Goal: Task Accomplishment & Management: Manage account settings

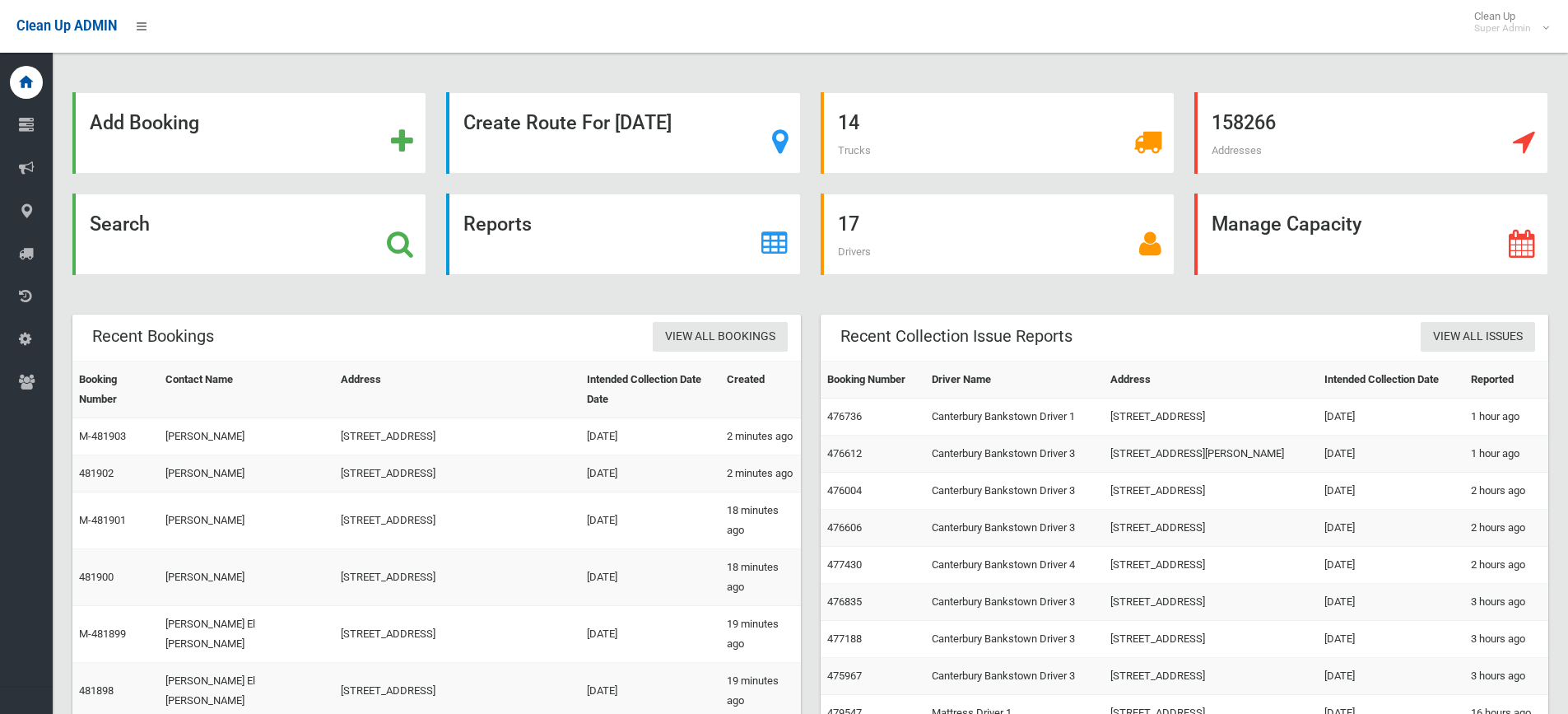
click at [398, 242] on icon at bounding box center [400, 243] width 26 height 28
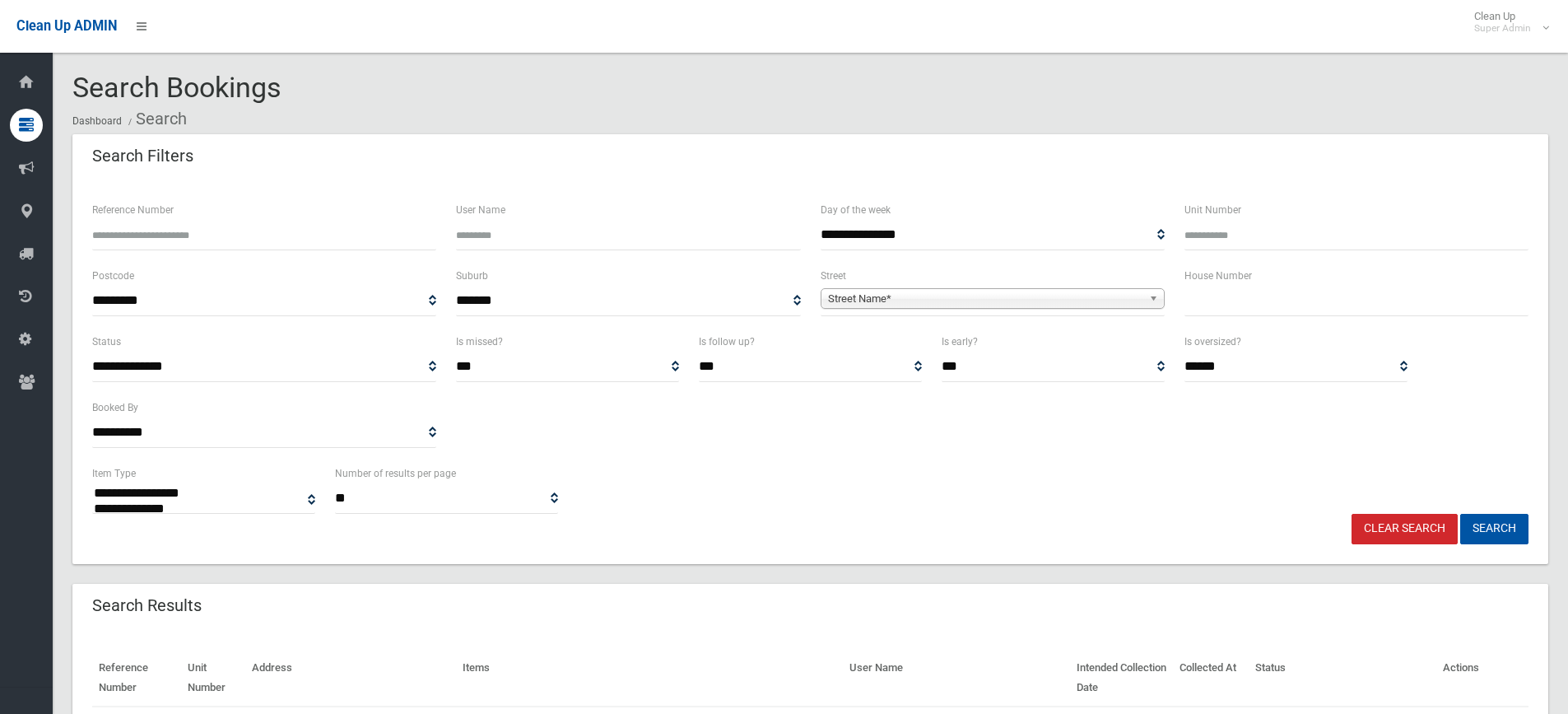
select select
drag, startPoint x: 0, startPoint y: 0, endPoint x: 1210, endPoint y: 298, distance: 1246.2
click at [1210, 300] on input "text" at bounding box center [1356, 300] width 344 height 31
type input "**"
click at [1041, 298] on span "Street Name*" at bounding box center [984, 298] width 314 height 20
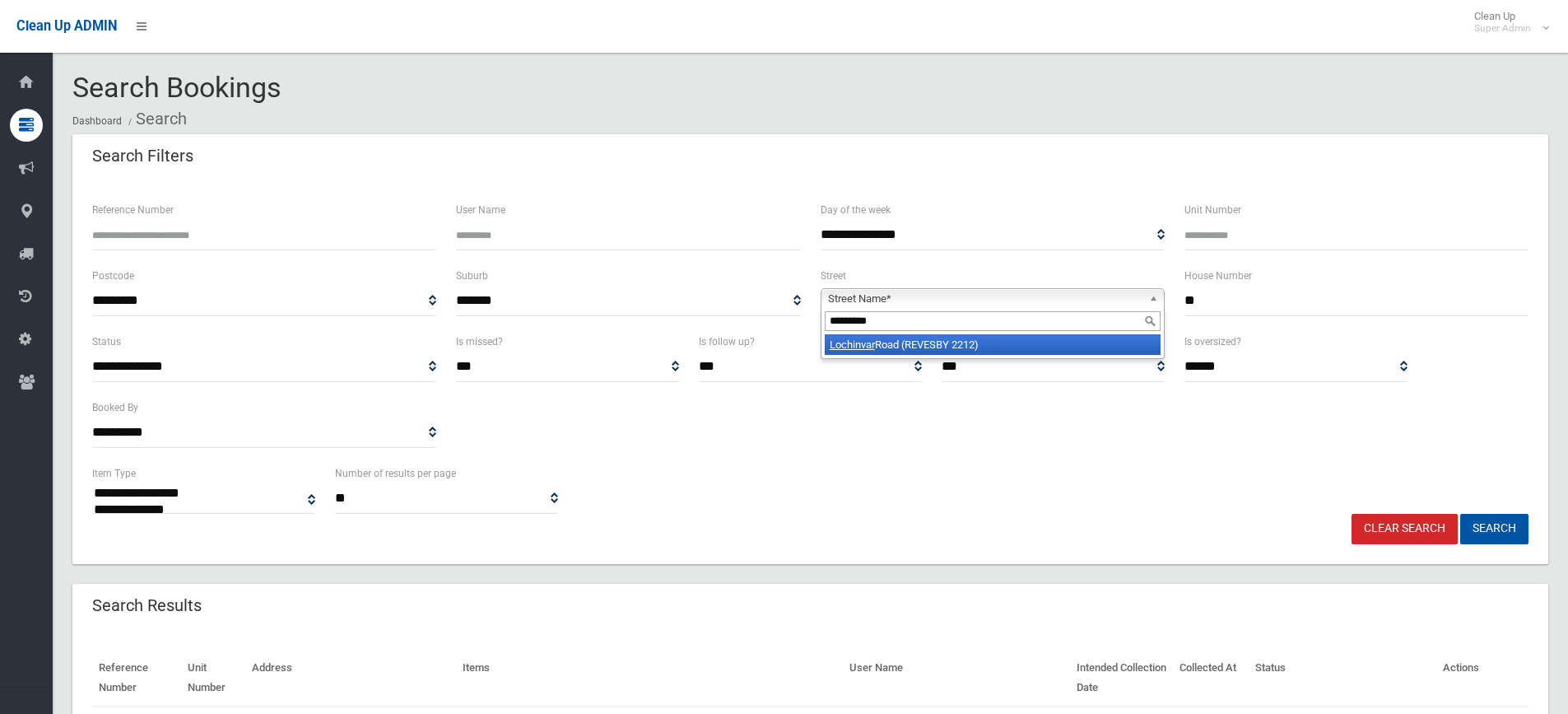
type input "*********"
click at [928, 351] on li "Lochinvar Road (REVESBY 2212)" at bounding box center [993, 345] width 336 height 21
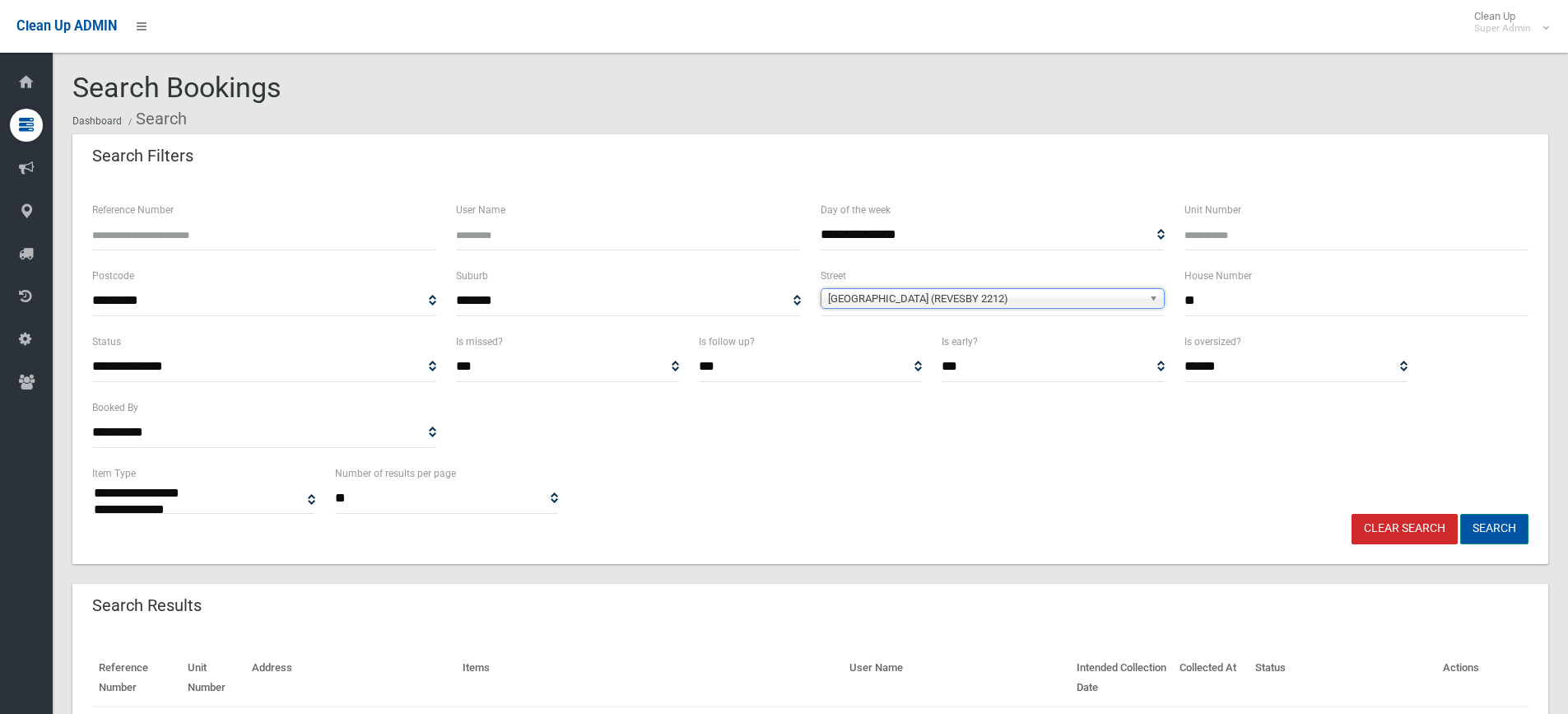
click at [1494, 521] on button "Search" at bounding box center [1494, 528] width 68 height 31
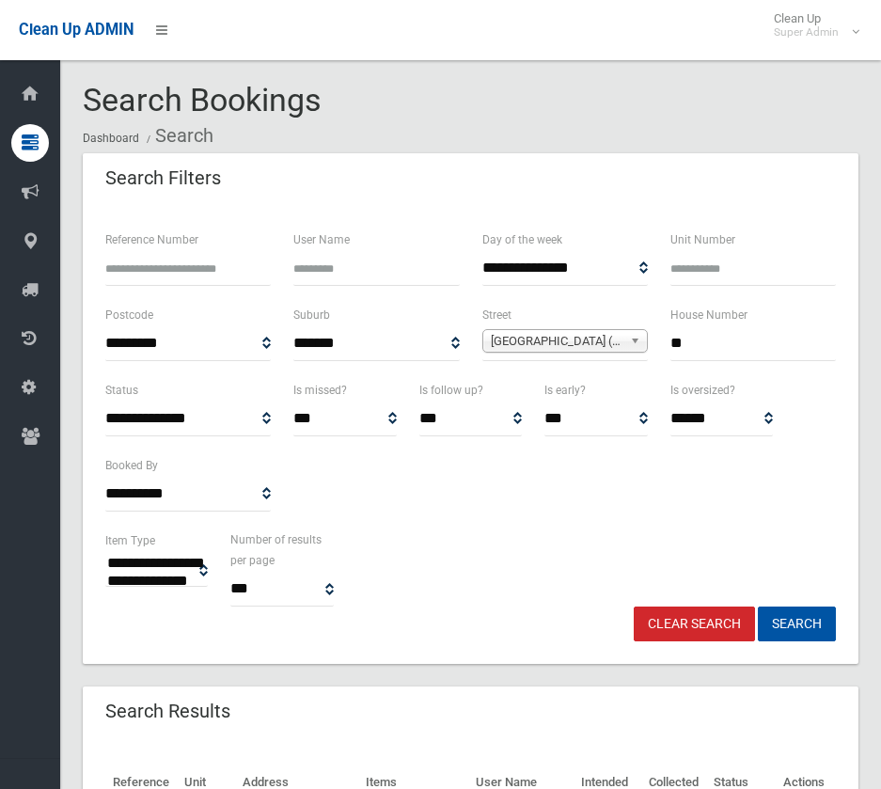
select select
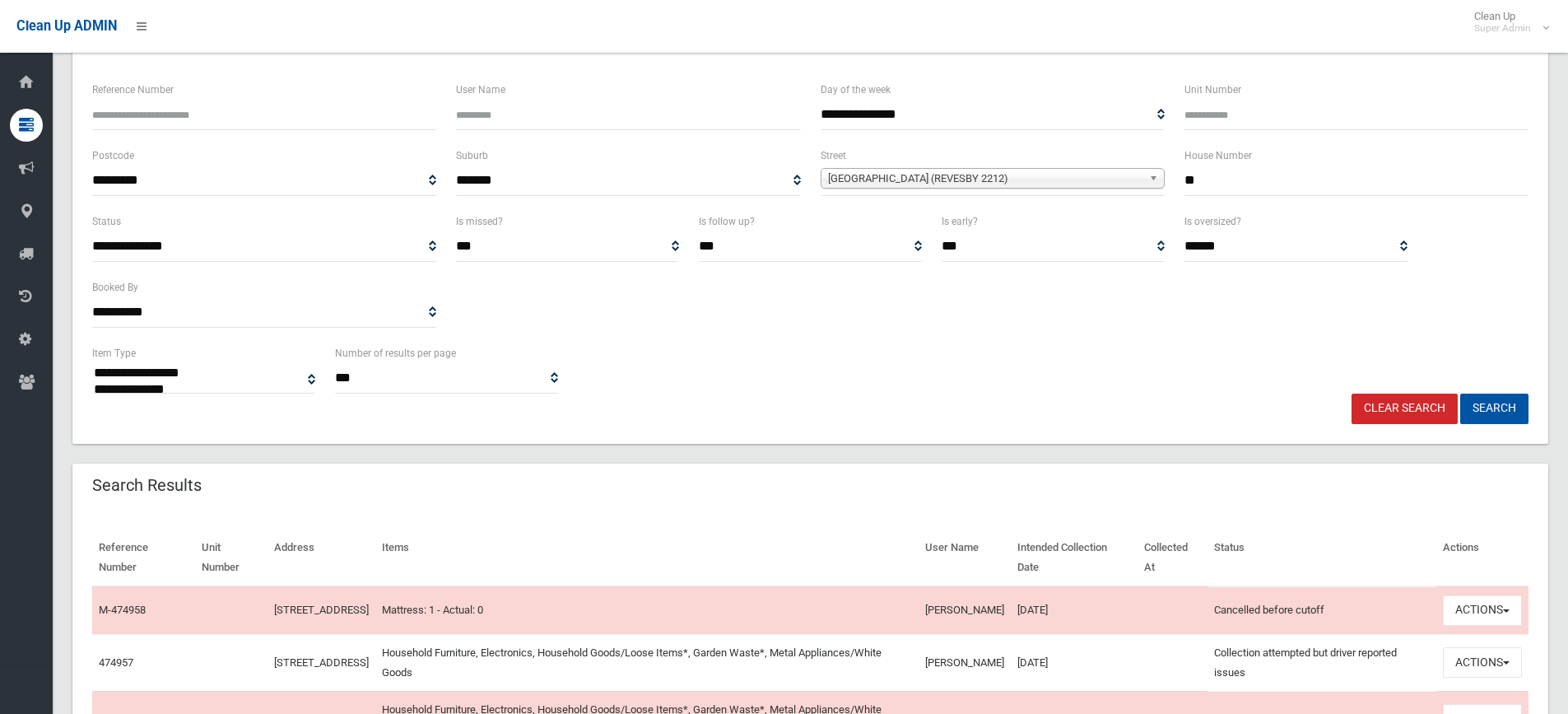
scroll to position [298, 0]
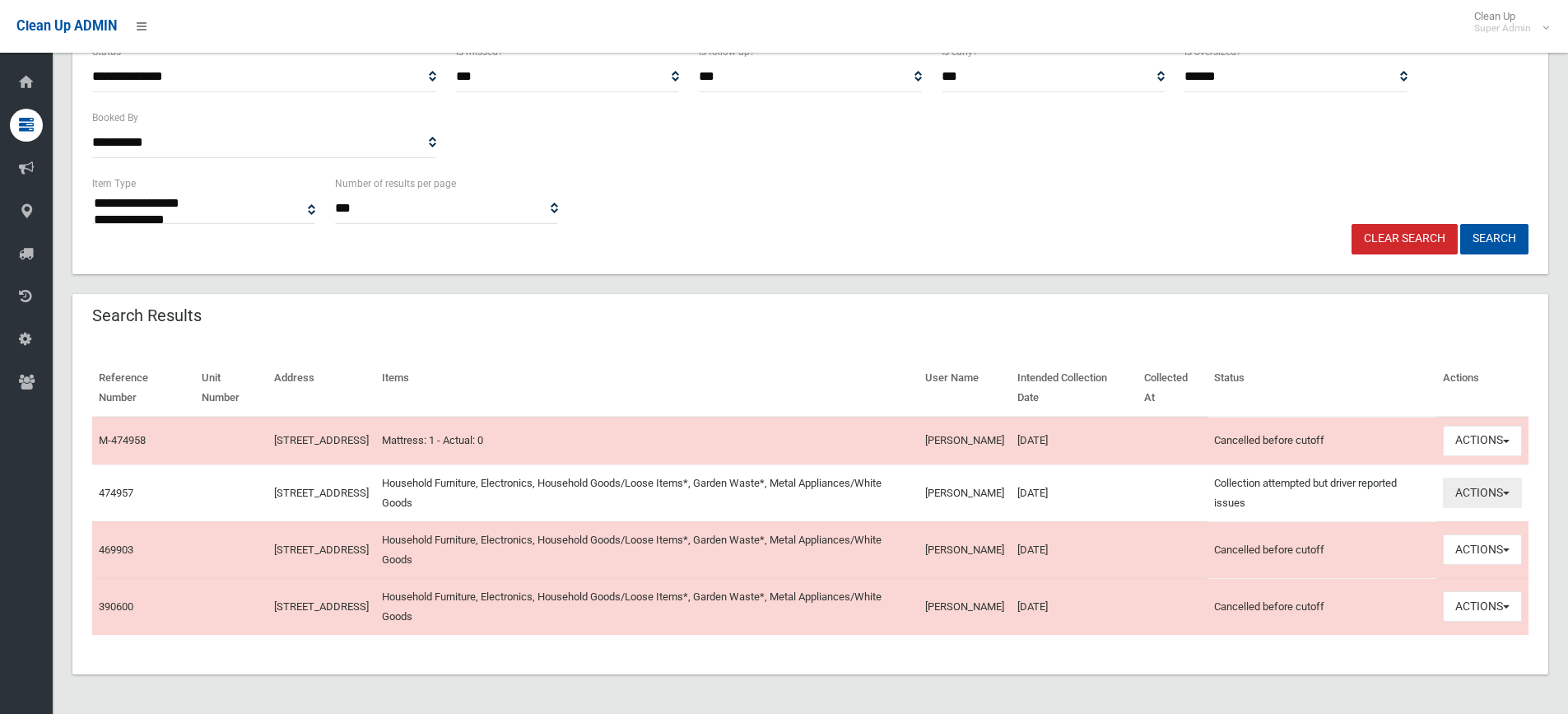
click at [771, 483] on button "Actions" at bounding box center [1482, 493] width 79 height 31
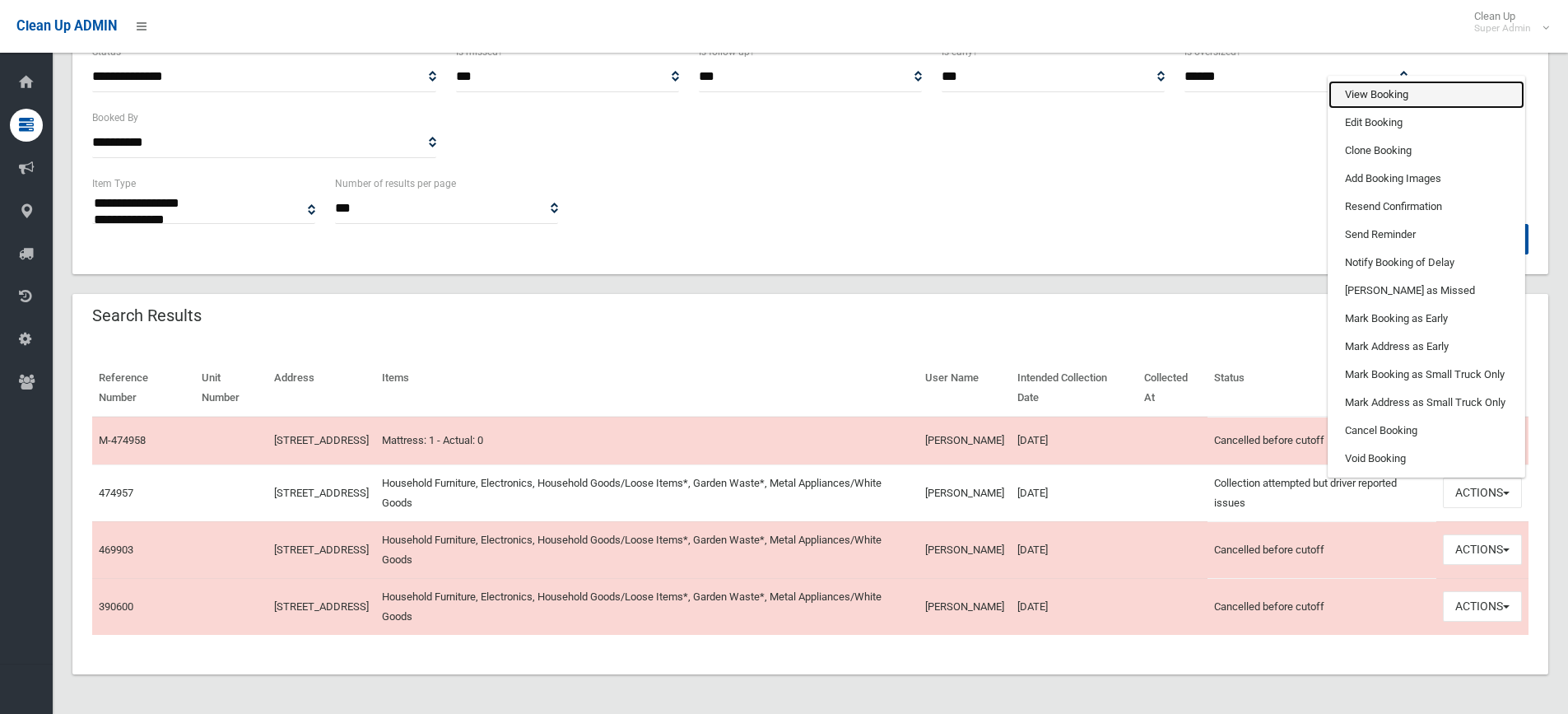
click at [771, 86] on link "View Booking" at bounding box center [1426, 94] width 196 height 28
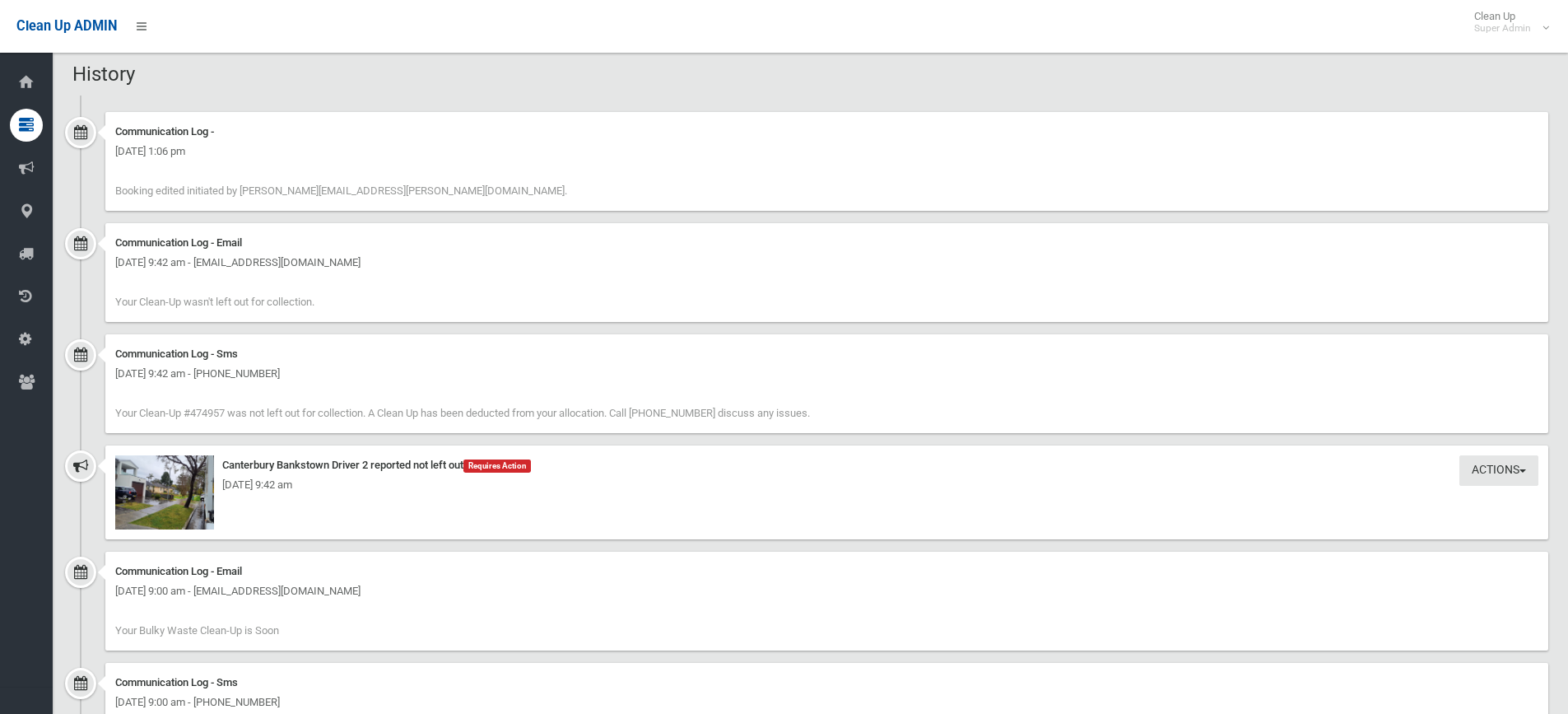
scroll to position [1317, 0]
click at [160, 498] on img at bounding box center [164, 491] width 99 height 74
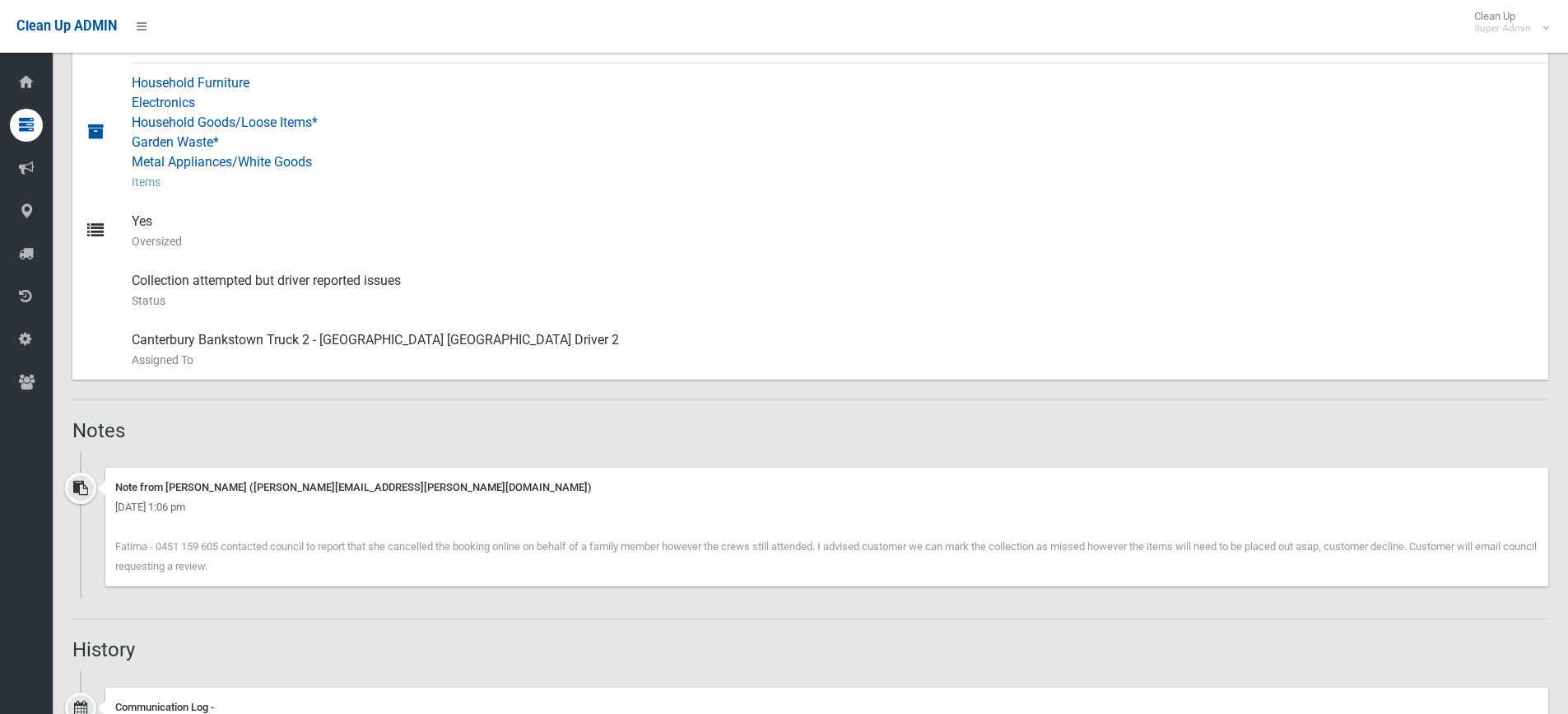
scroll to position [411, 0]
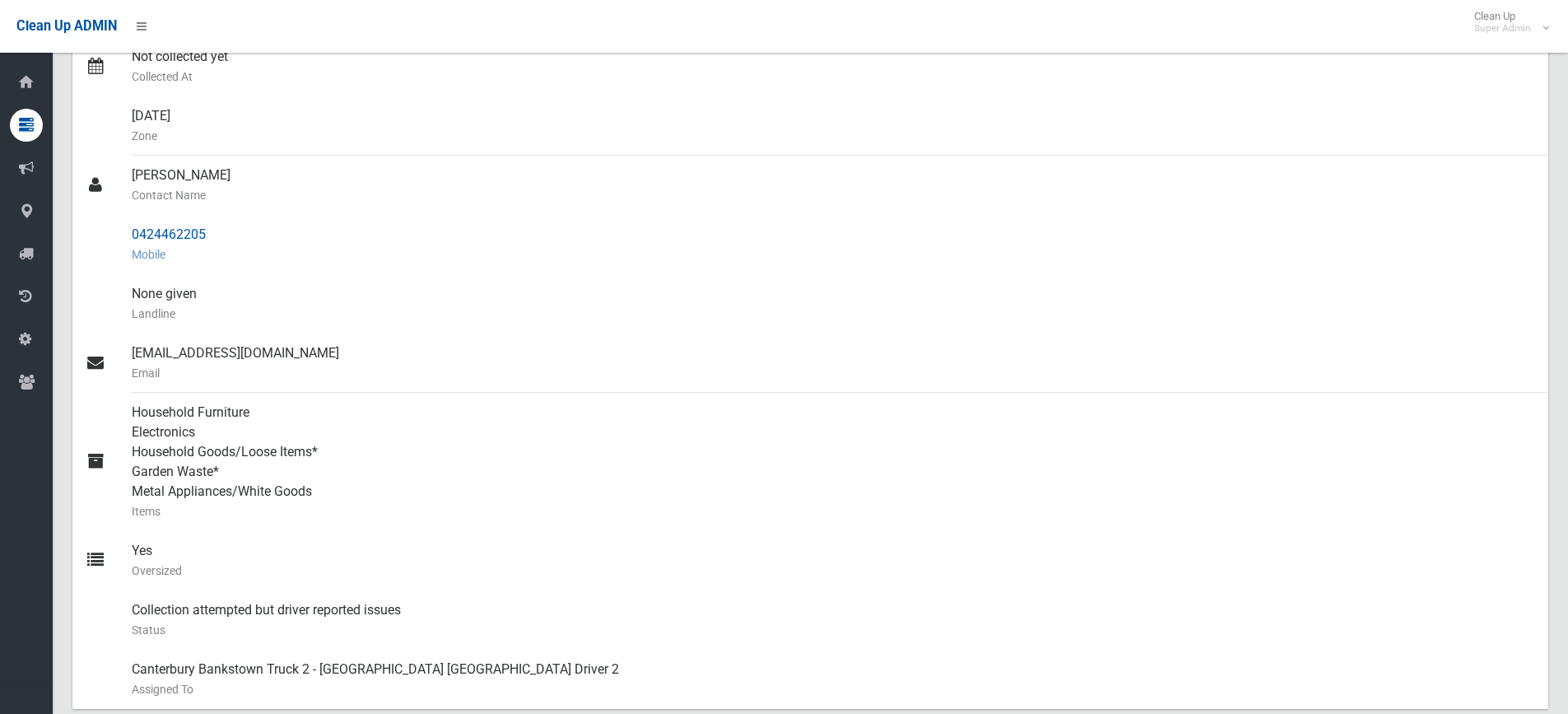
click at [158, 230] on div "0424462205 Mobile" at bounding box center [834, 245] width 1404 height 60
copy div "0424462205"
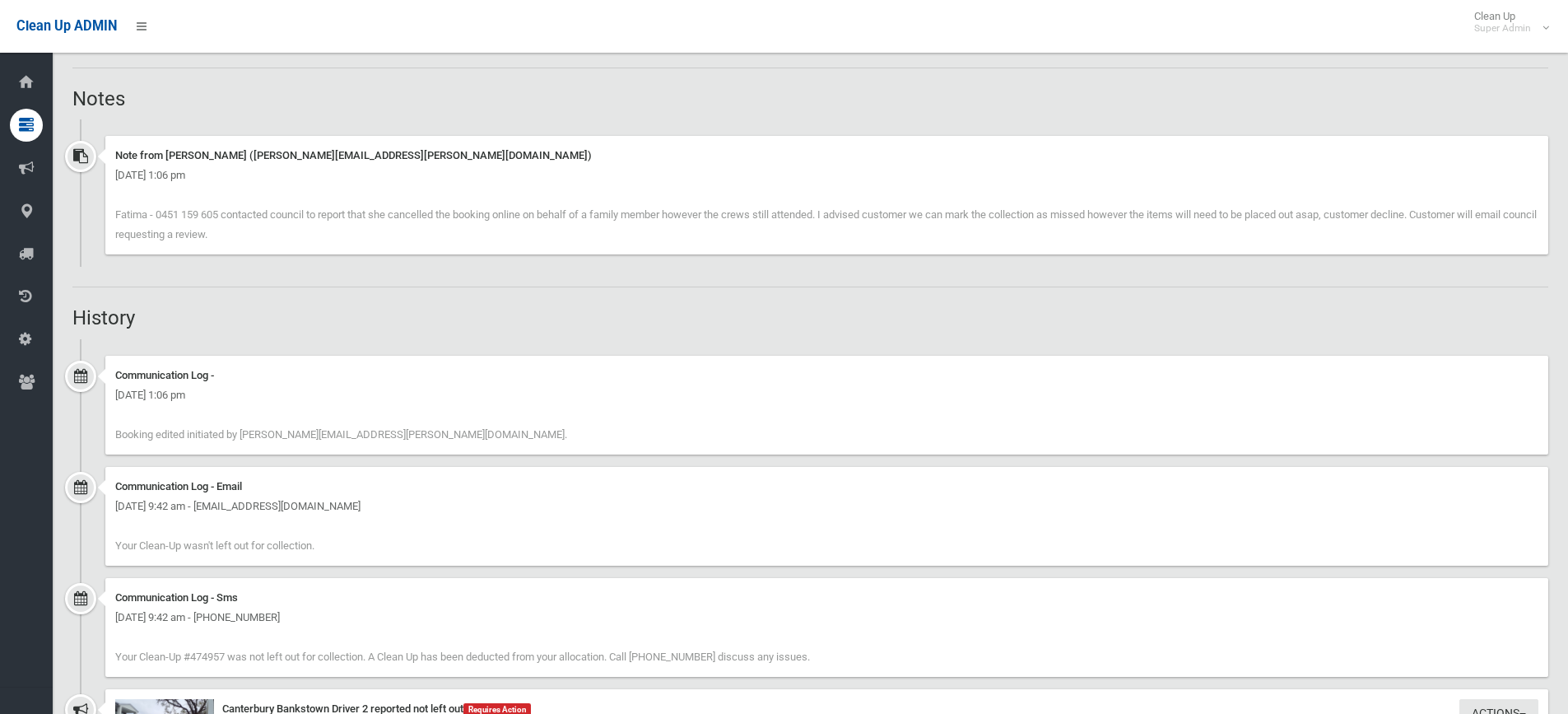
scroll to position [1152, 0]
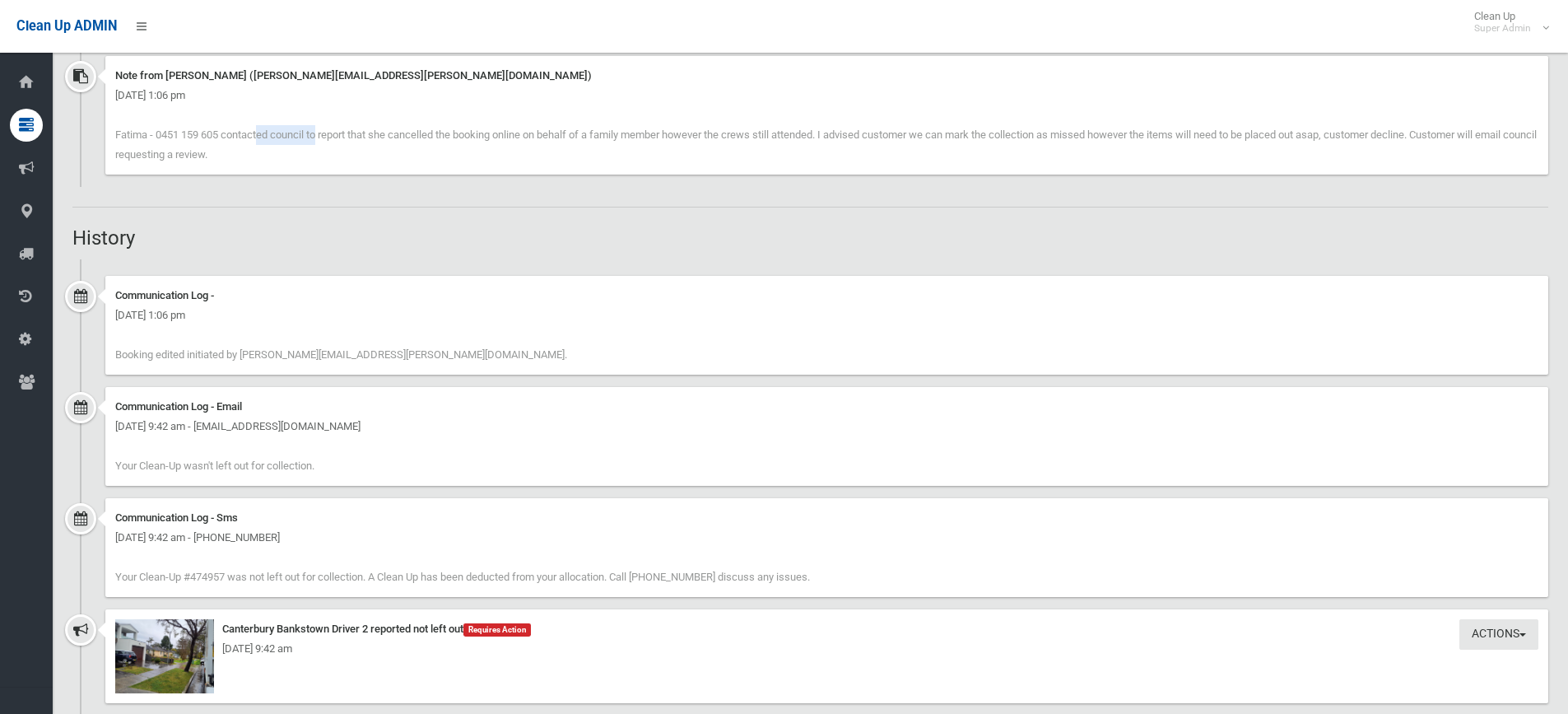
drag, startPoint x: 220, startPoint y: 136, endPoint x: 153, endPoint y: 135, distance: 67.0
click at [153, 135] on span "Fatima - 0451 159 605 contacted council to report that she cancelled the bookin…" at bounding box center [826, 144] width 1422 height 32
copy span "0451 159 605"
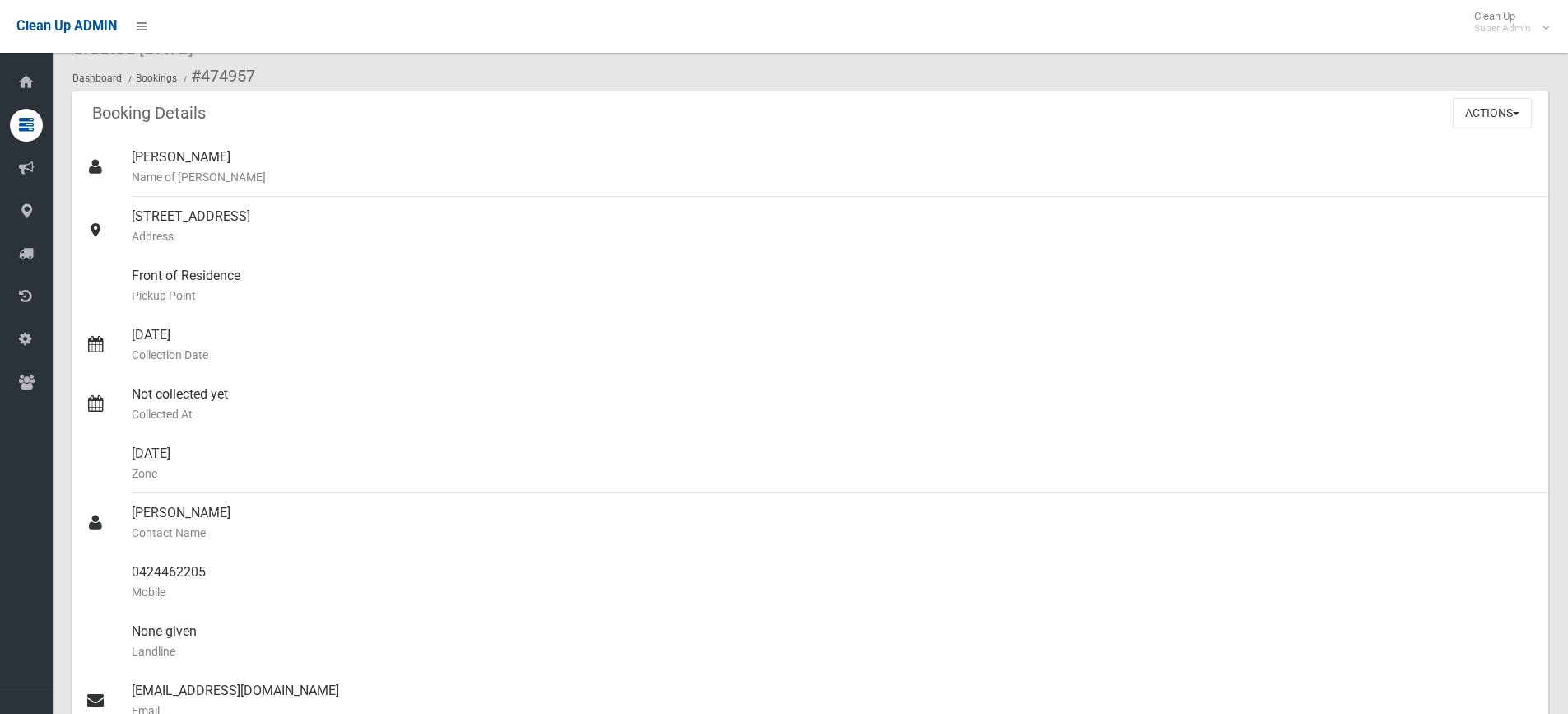
scroll to position [0, 0]
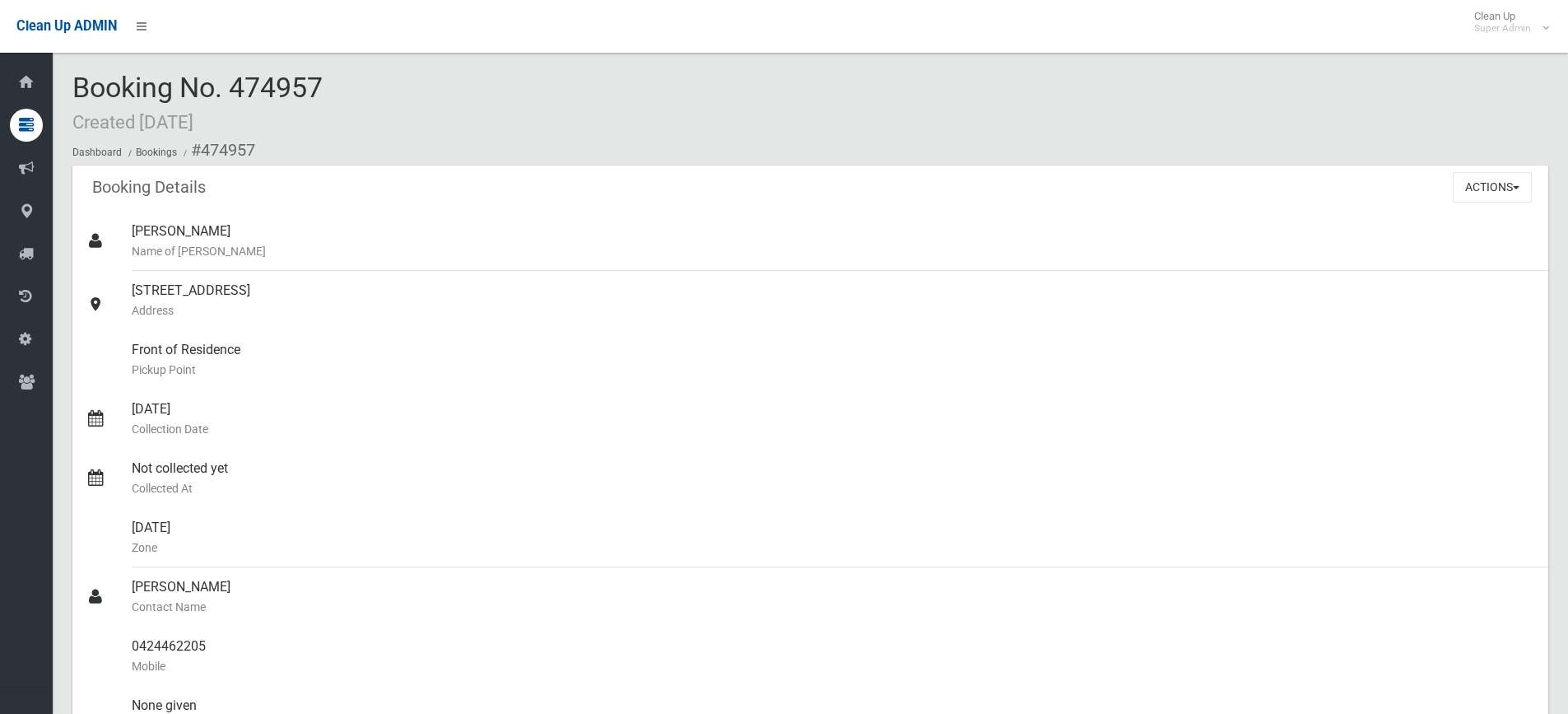
drag, startPoint x: 70, startPoint y: 81, endPoint x: 331, endPoint y: 94, distance: 261.3
copy span "Booking No. 474957"
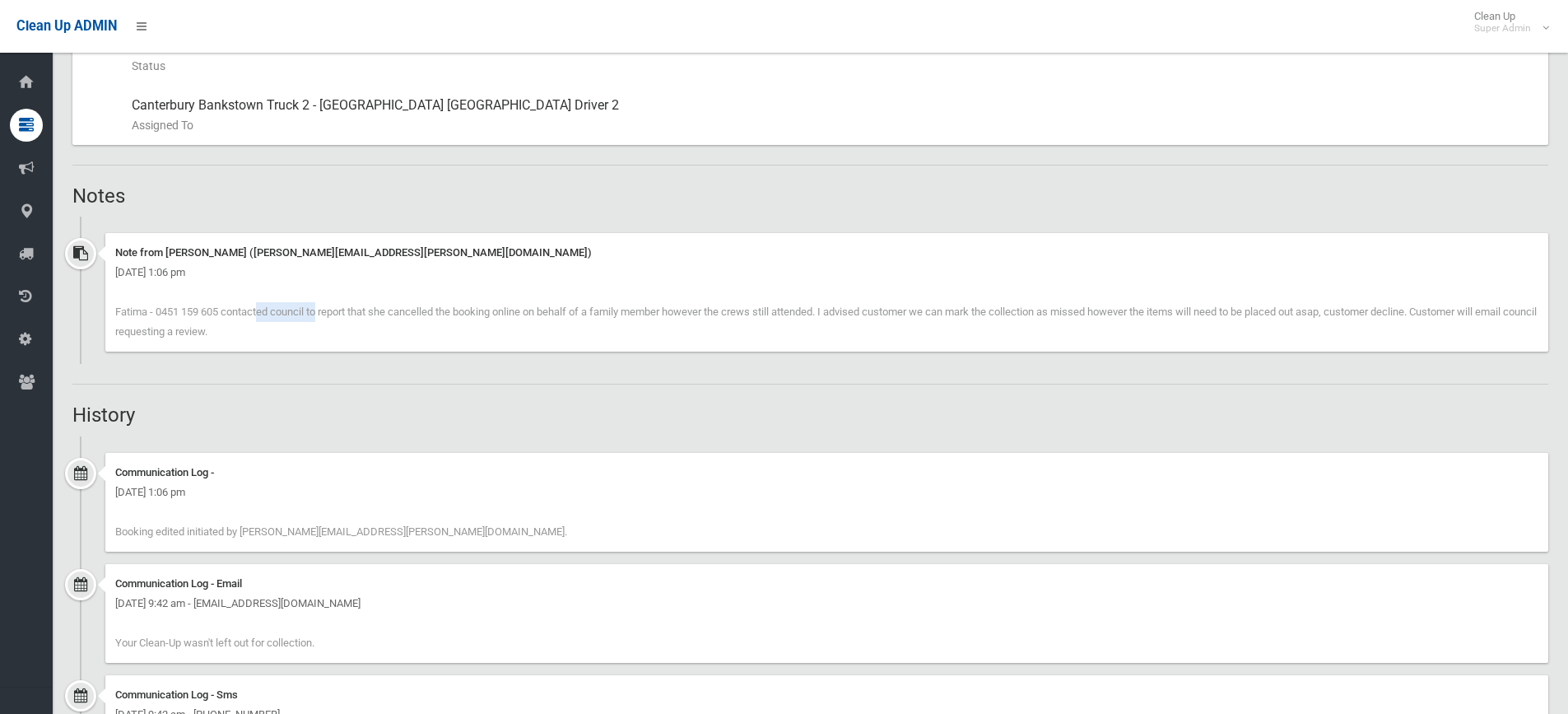
scroll to position [1070, 0]
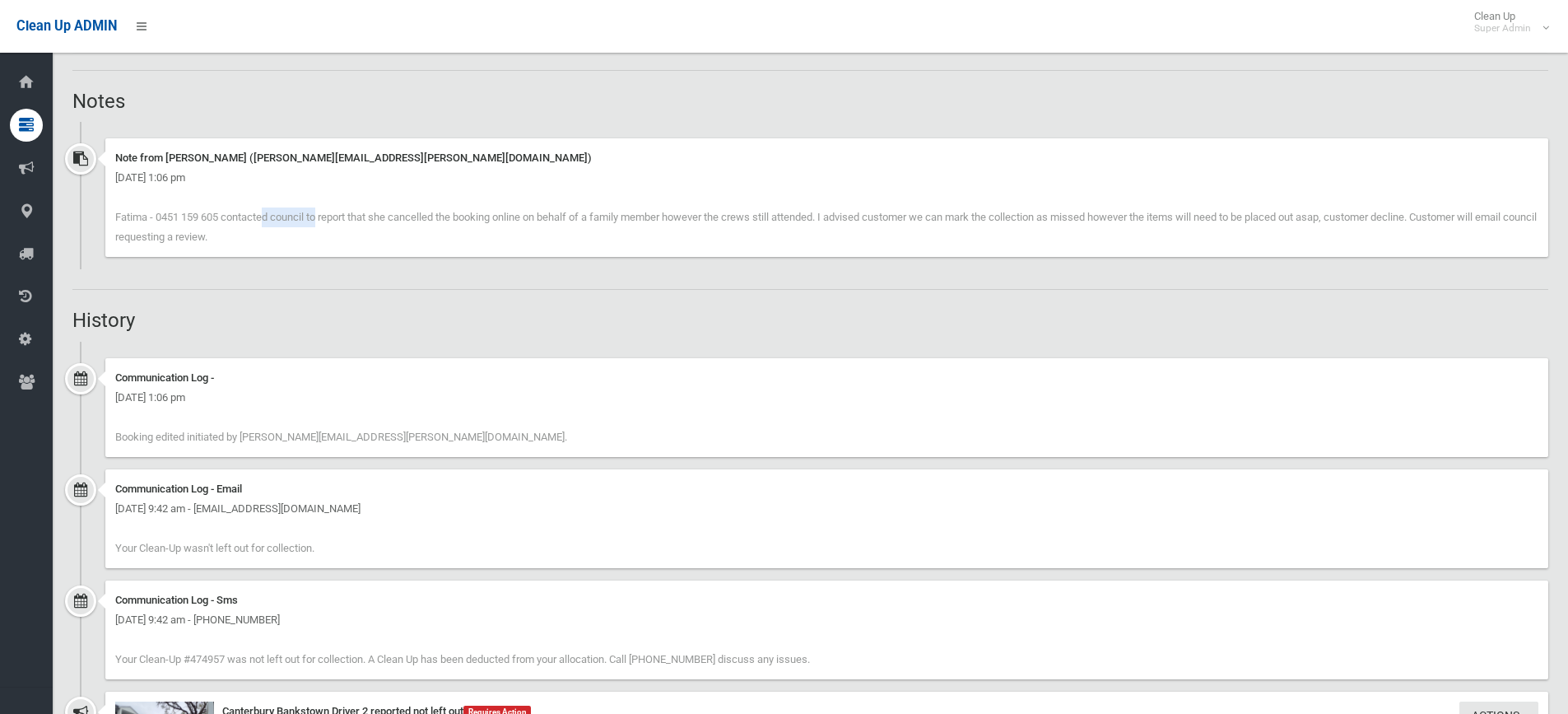
drag, startPoint x: 220, startPoint y: 213, endPoint x: 157, endPoint y: 213, distance: 63.0
click at [157, 213] on span "Fatima - 0451 159 605 contacted council to report that she cancelled the bookin…" at bounding box center [826, 227] width 1422 height 32
copy span "0451 159 605"
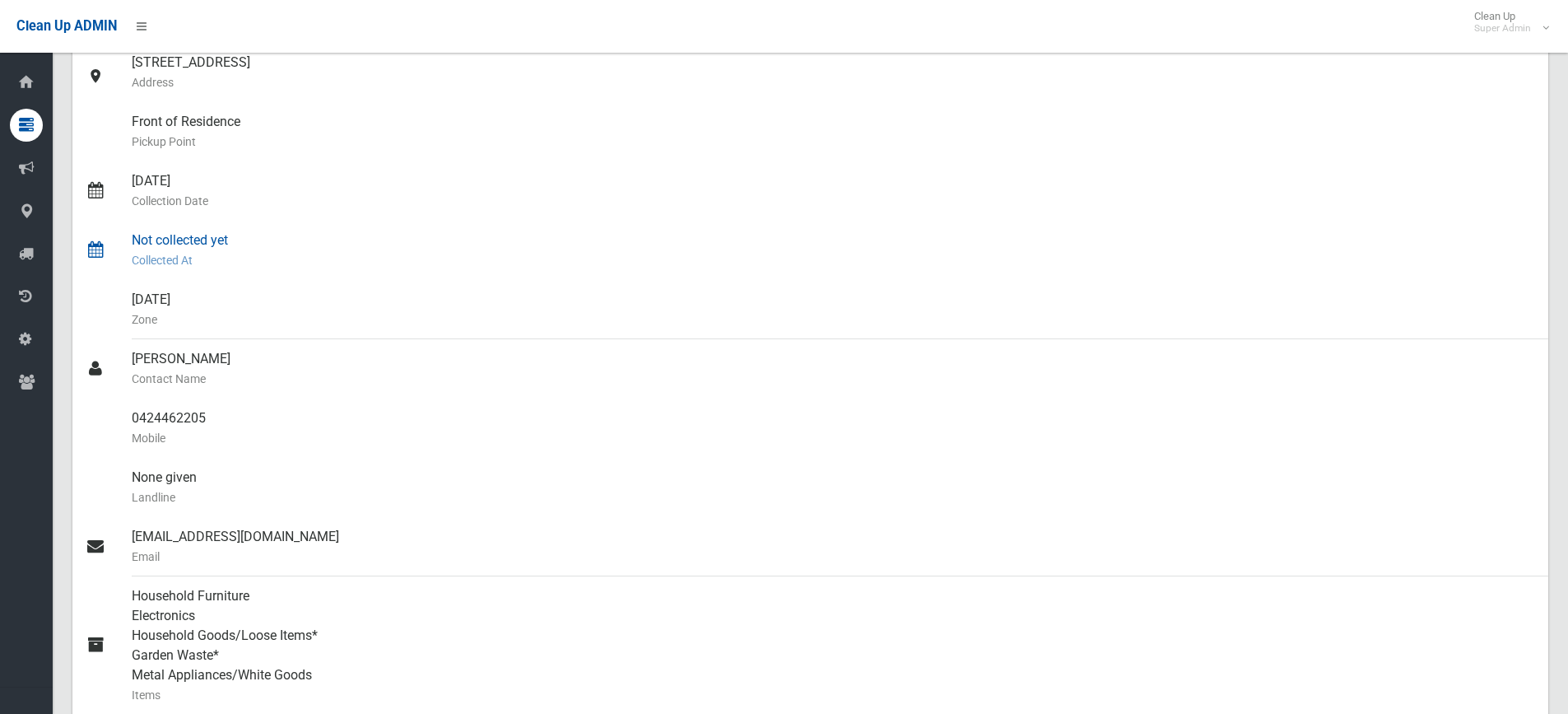
scroll to position [0, 0]
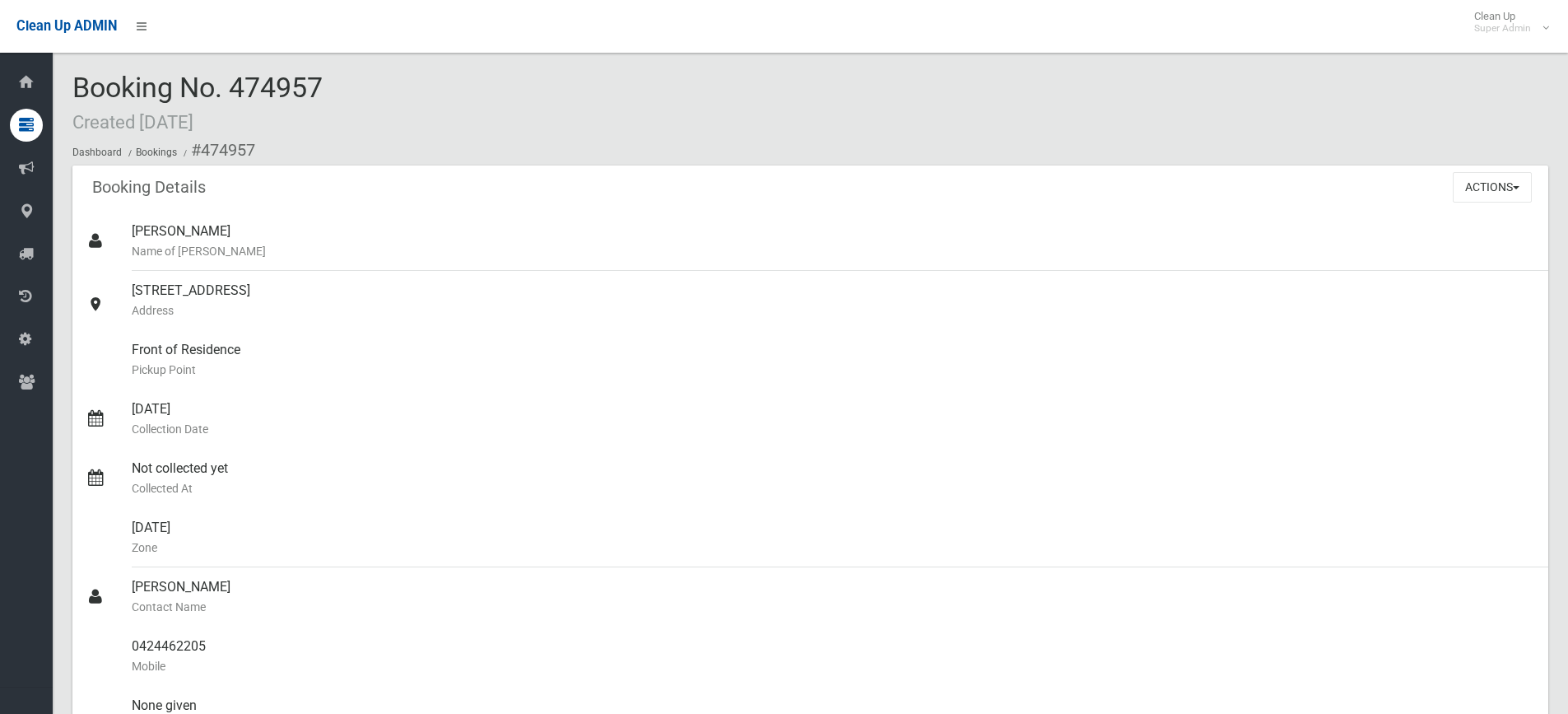
click at [484, 108] on div "Booking No. 474957 Created 21/07/2025 Dashboard Bookings #474957" at bounding box center [810, 119] width 1476 height 93
drag, startPoint x: 1474, startPoint y: 184, endPoint x: 1465, endPoint y: 179, distance: 10.3
click at [1474, 184] on button "Actions" at bounding box center [1492, 187] width 79 height 31
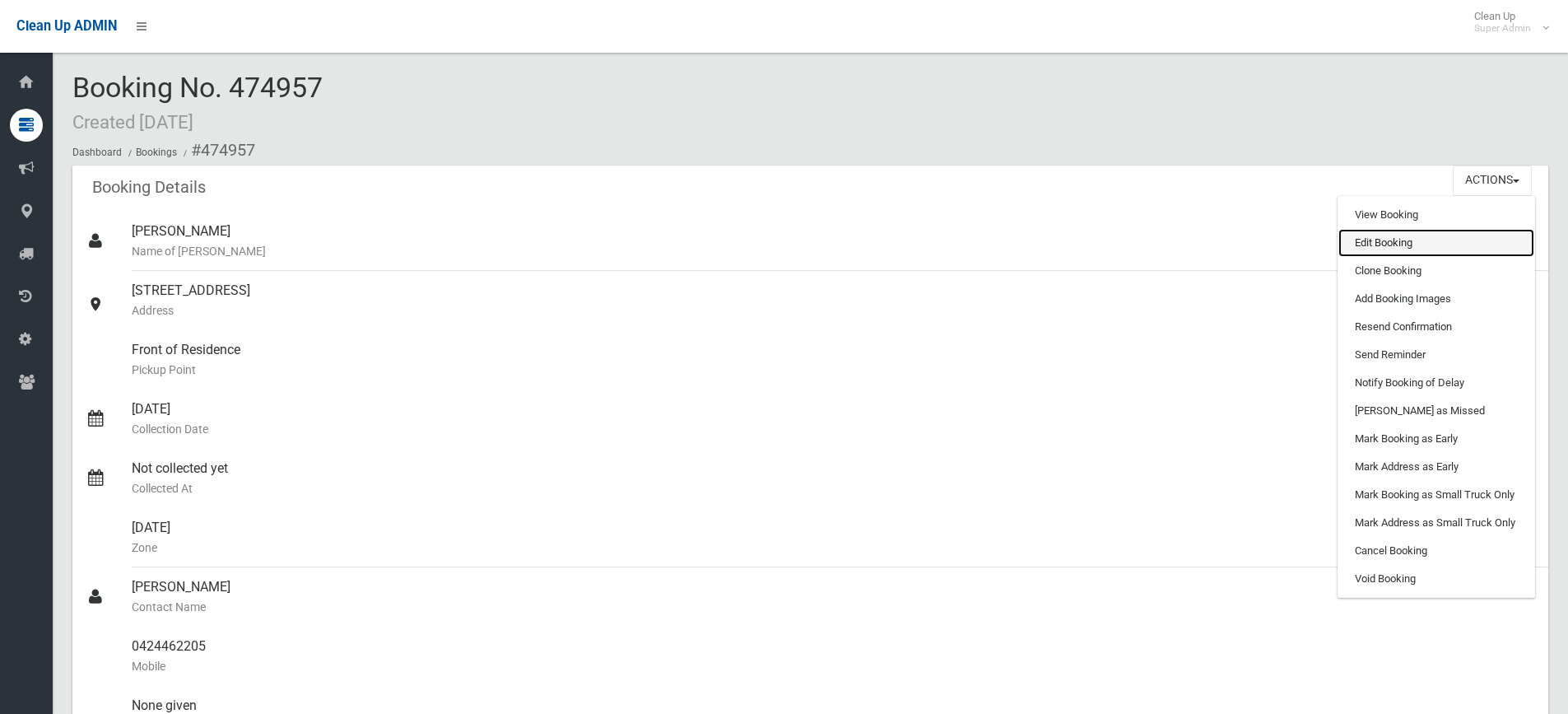
click at [1392, 240] on link "Edit Booking" at bounding box center [1437, 243] width 196 height 28
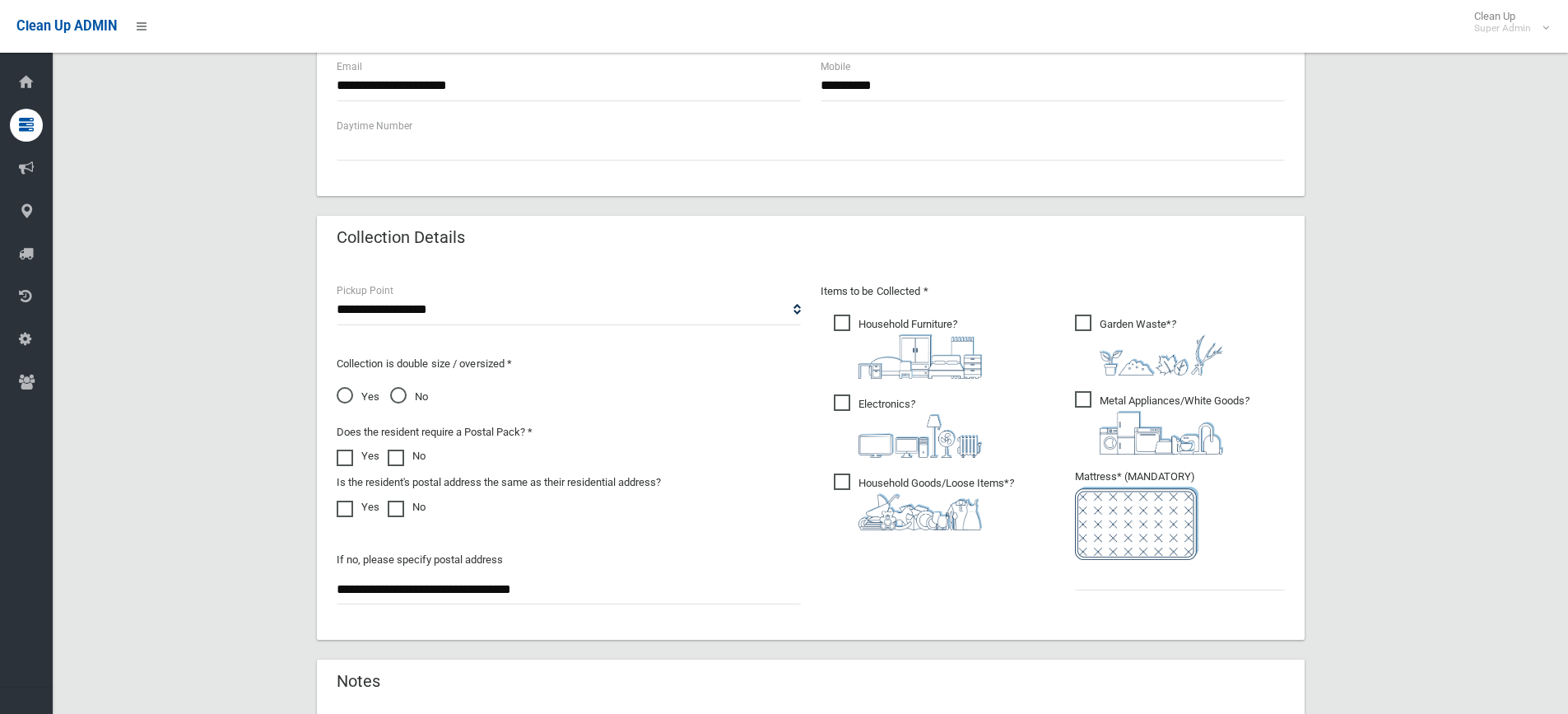
scroll to position [906, 0]
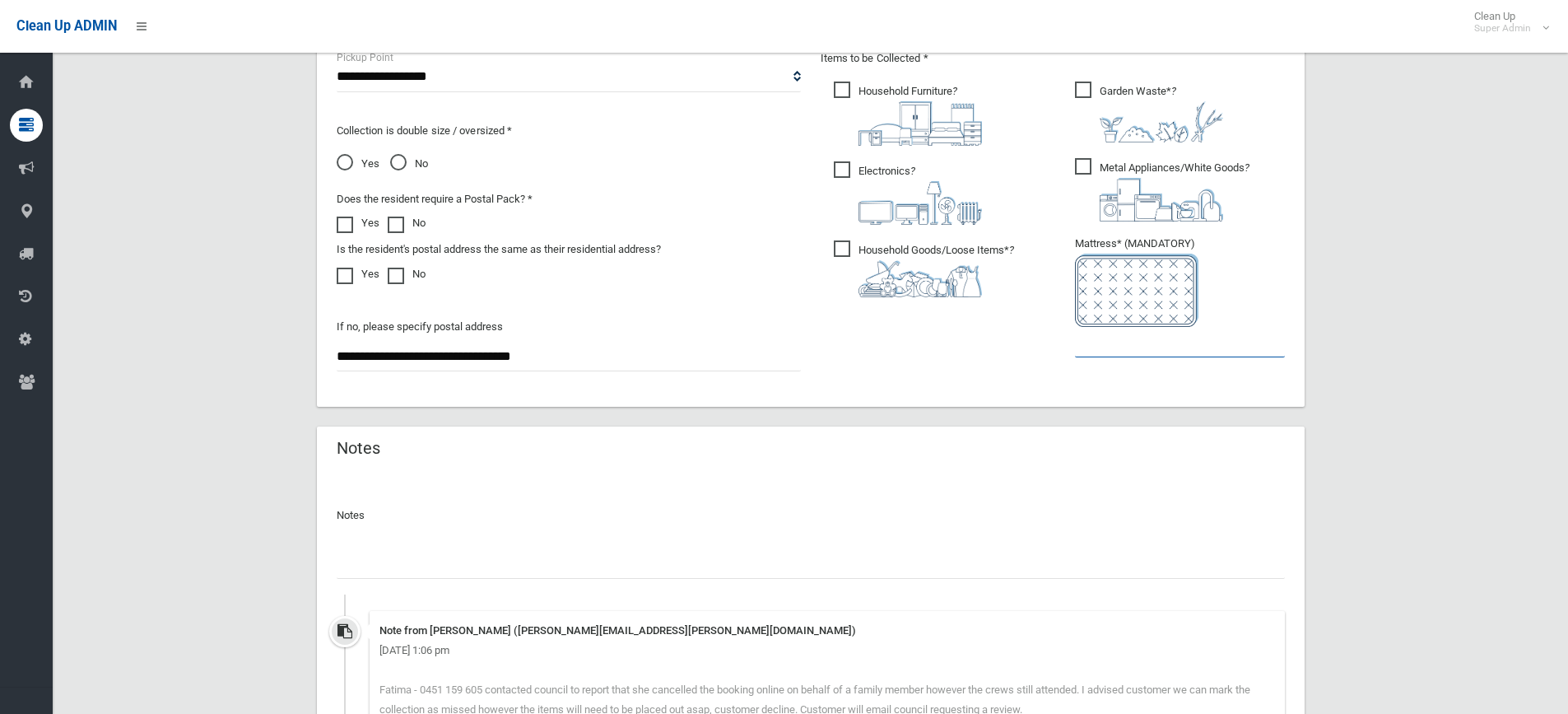
click at [1138, 345] on input "text" at bounding box center [1180, 341] width 210 height 31
type input "*"
click at [421, 550] on input "text" at bounding box center [811, 564] width 948 height 31
type input "*"
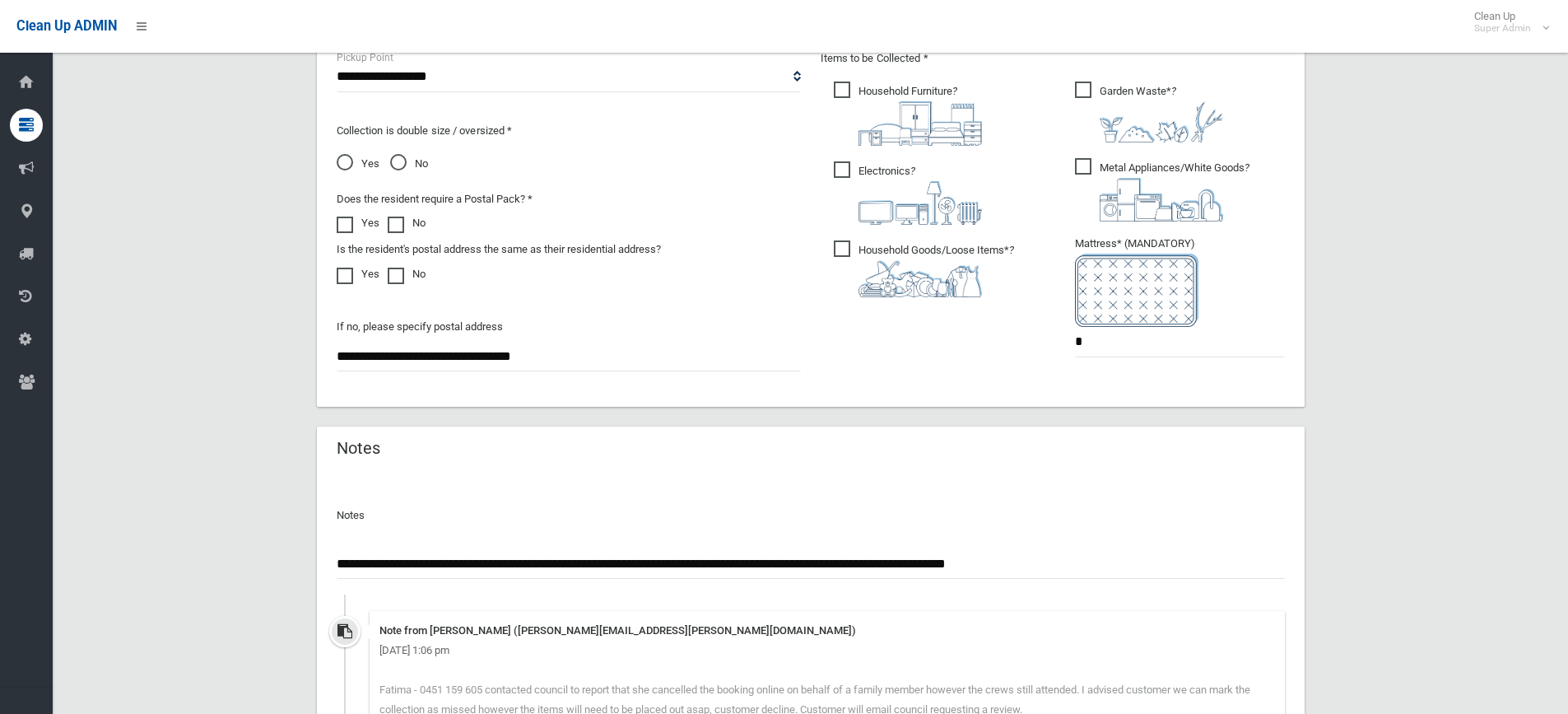
paste input "*******"
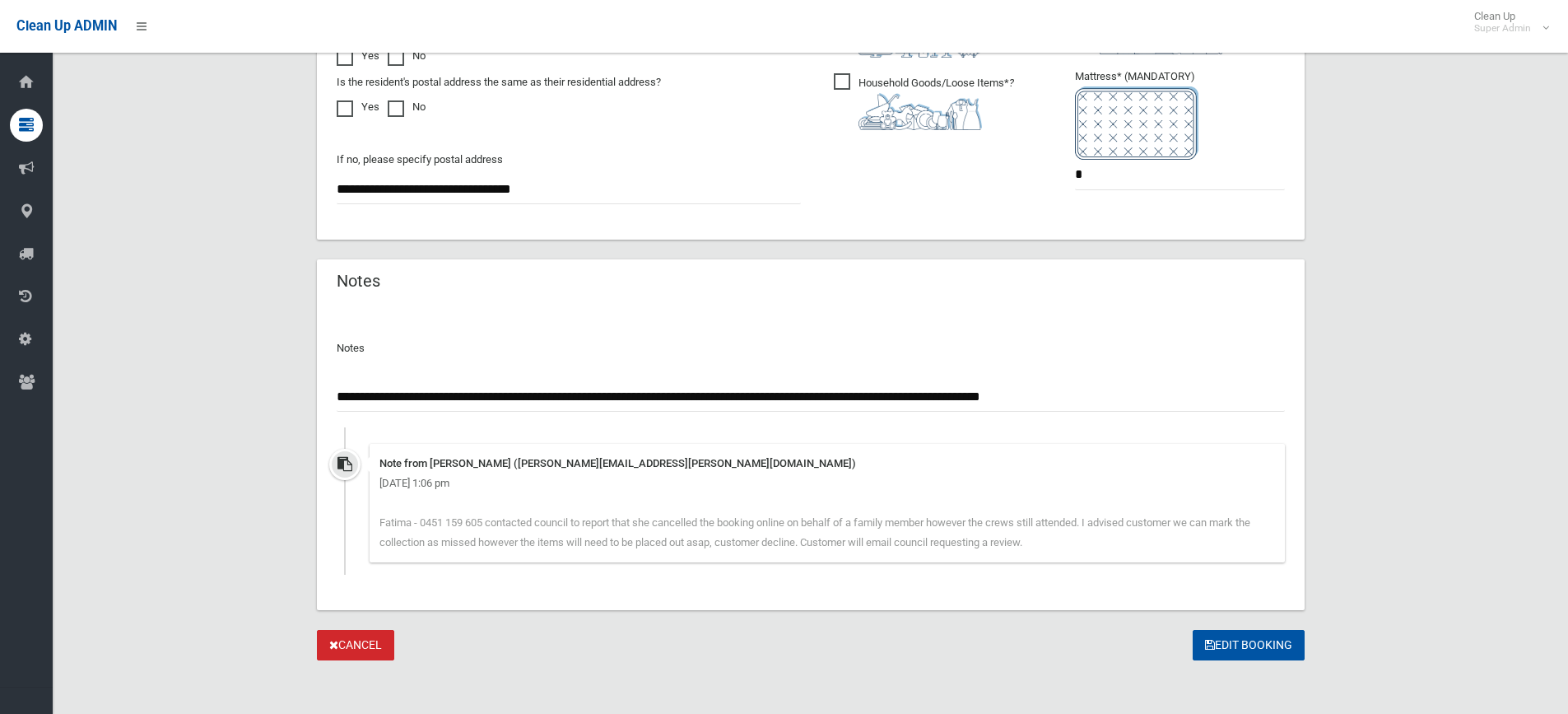
scroll to position [1078, 0]
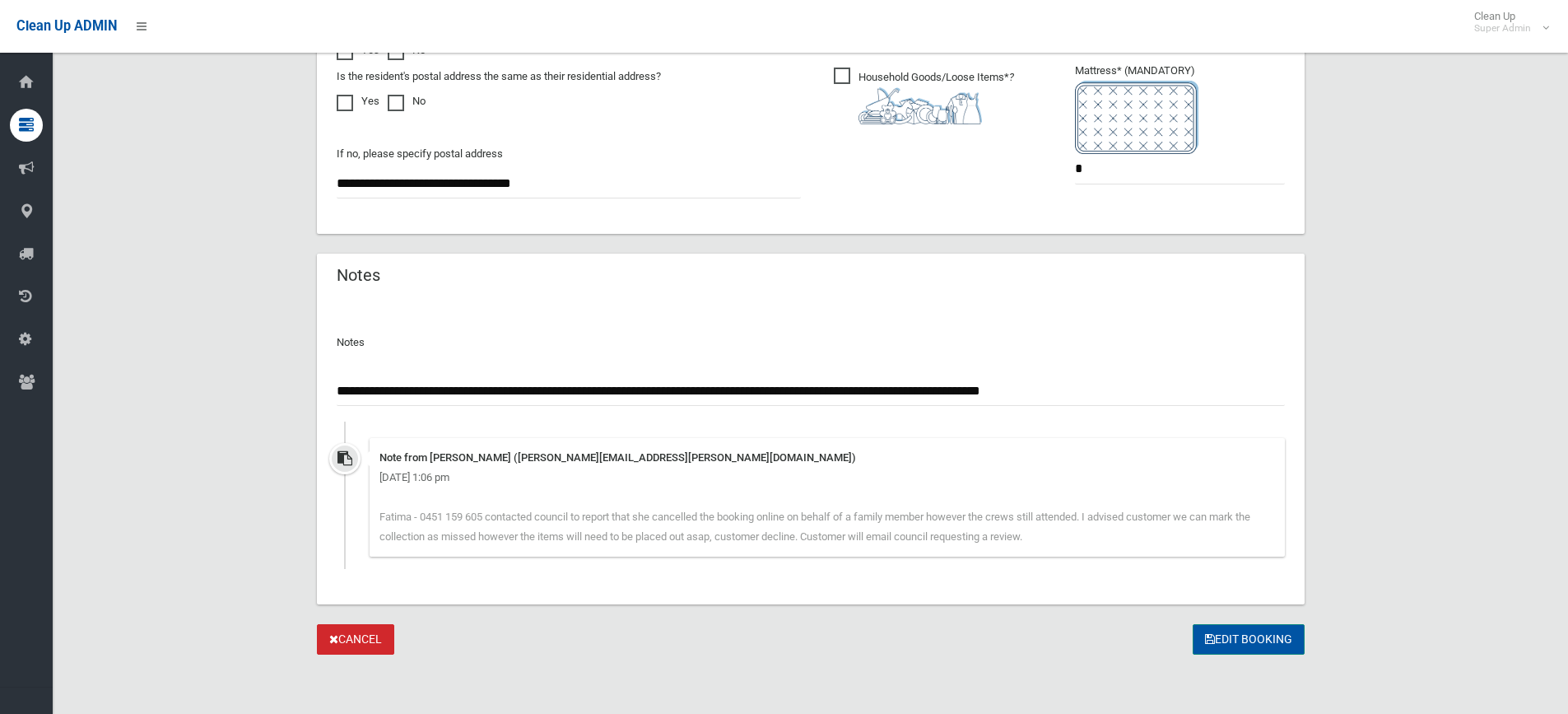
type input "**********"
click at [1239, 640] on button "Edit Booking" at bounding box center [1249, 639] width 112 height 31
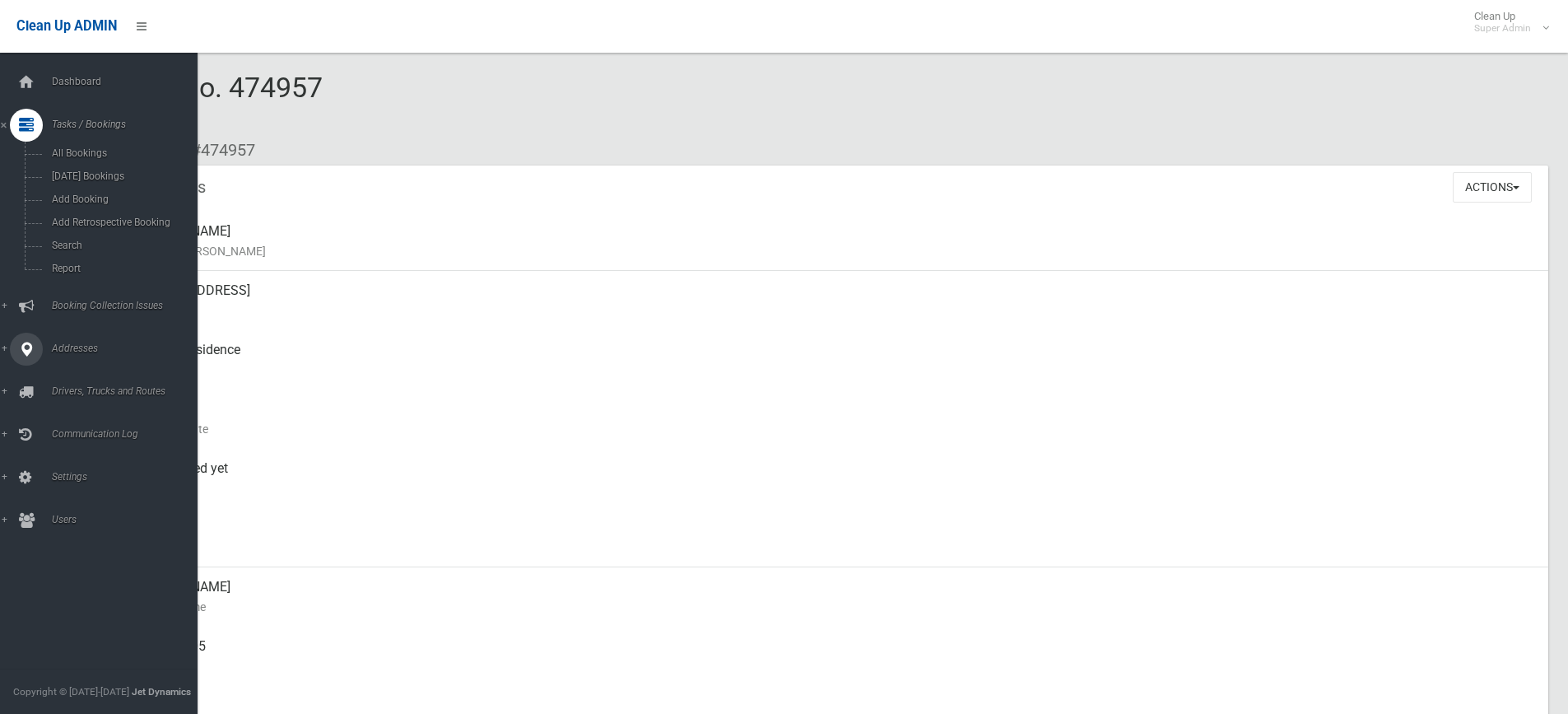
click at [30, 354] on icon at bounding box center [26, 349] width 15 height 33
click at [94, 234] on span "All Addresses" at bounding box center [122, 238] width 149 height 11
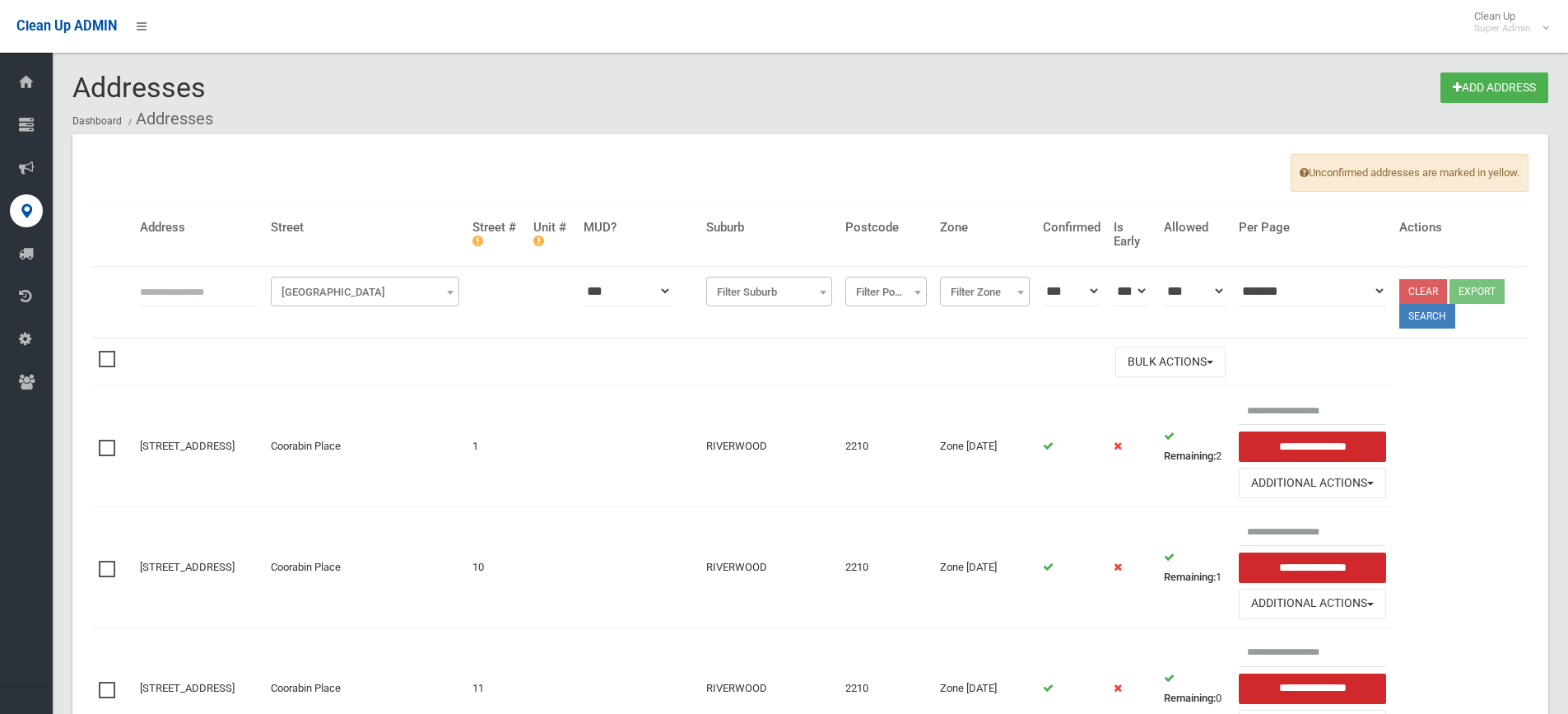
click at [165, 281] on input "text" at bounding box center [199, 290] width 118 height 31
type input "**********"
click button at bounding box center [0, 0] width 0 height 0
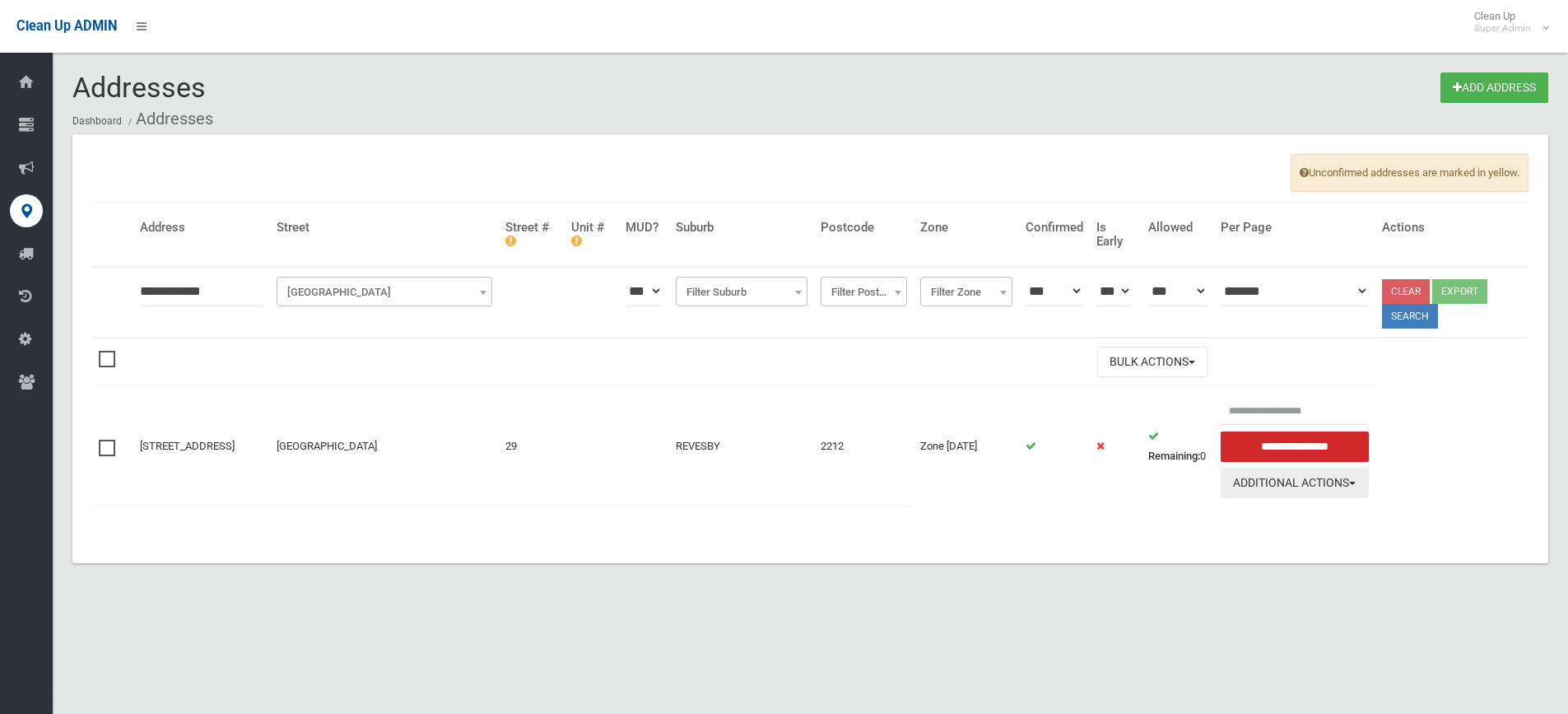
click at [1309, 484] on button "Additional Actions" at bounding box center [1294, 482] width 148 height 31
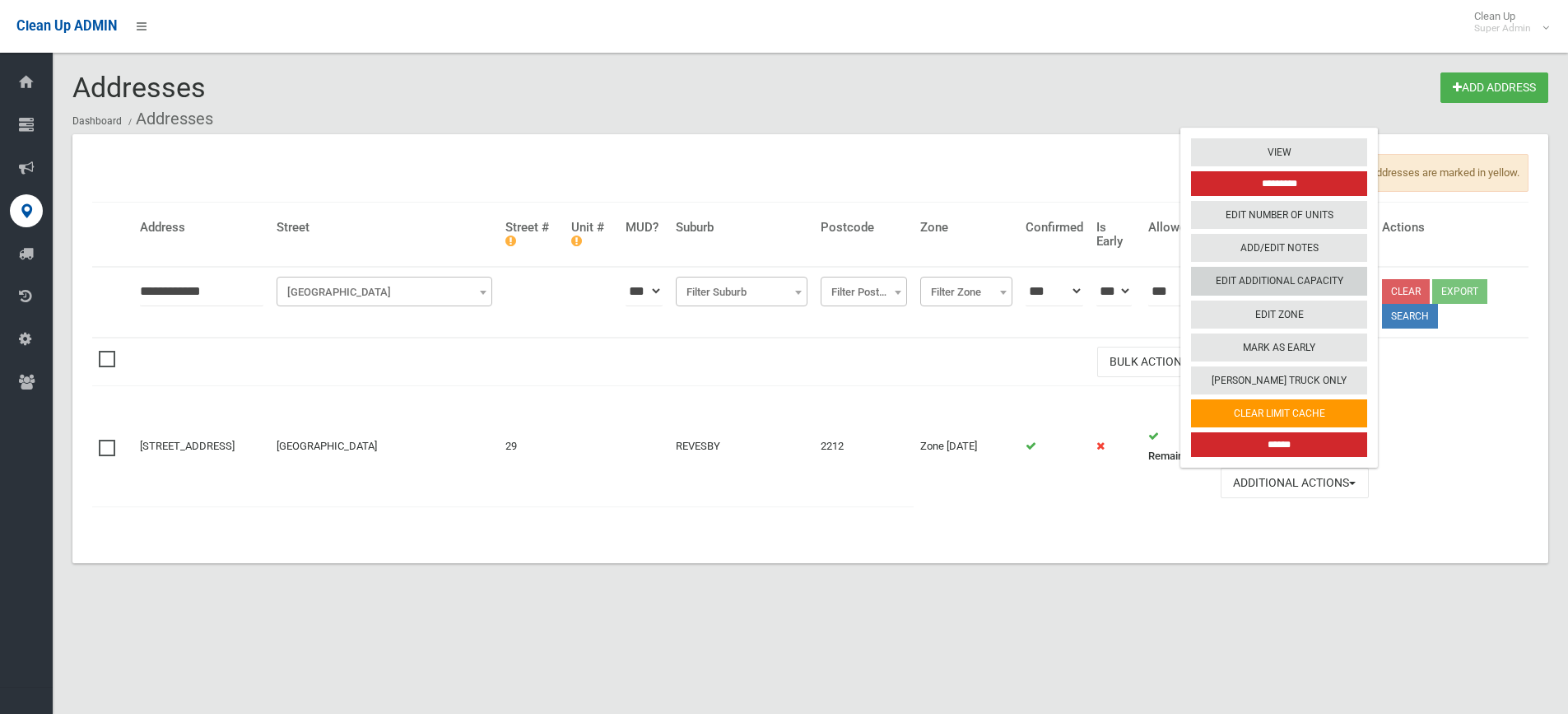
click at [1299, 273] on link "Edit Additional Capacity" at bounding box center [1278, 282] width 176 height 28
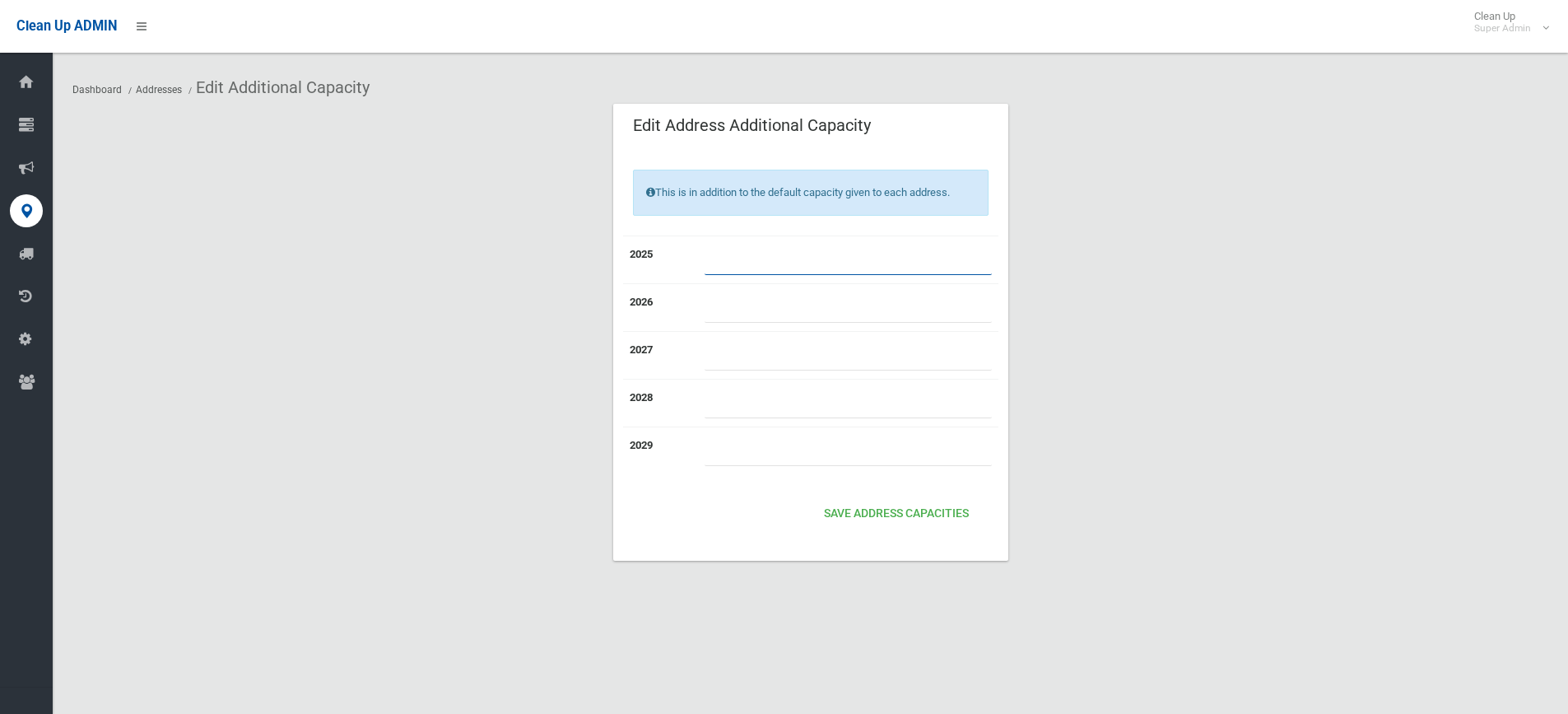
click at [855, 261] on input "number" at bounding box center [848, 259] width 287 height 31
type input "*"
click at [892, 507] on button "Save Address capacities" at bounding box center [896, 514] width 158 height 31
